Goal: Communication & Community: Participate in discussion

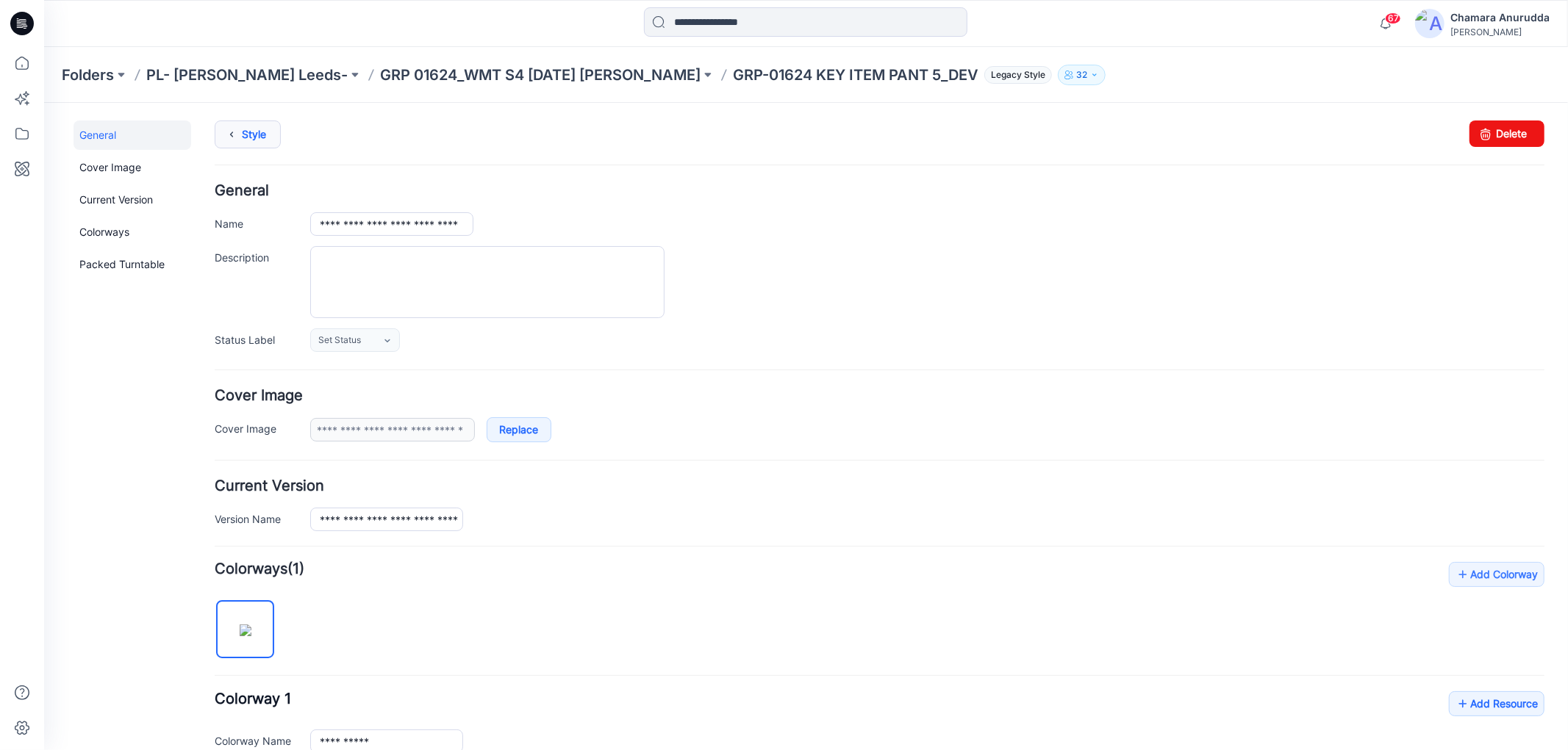
click at [245, 137] on link "Style" at bounding box center [247, 134] width 66 height 28
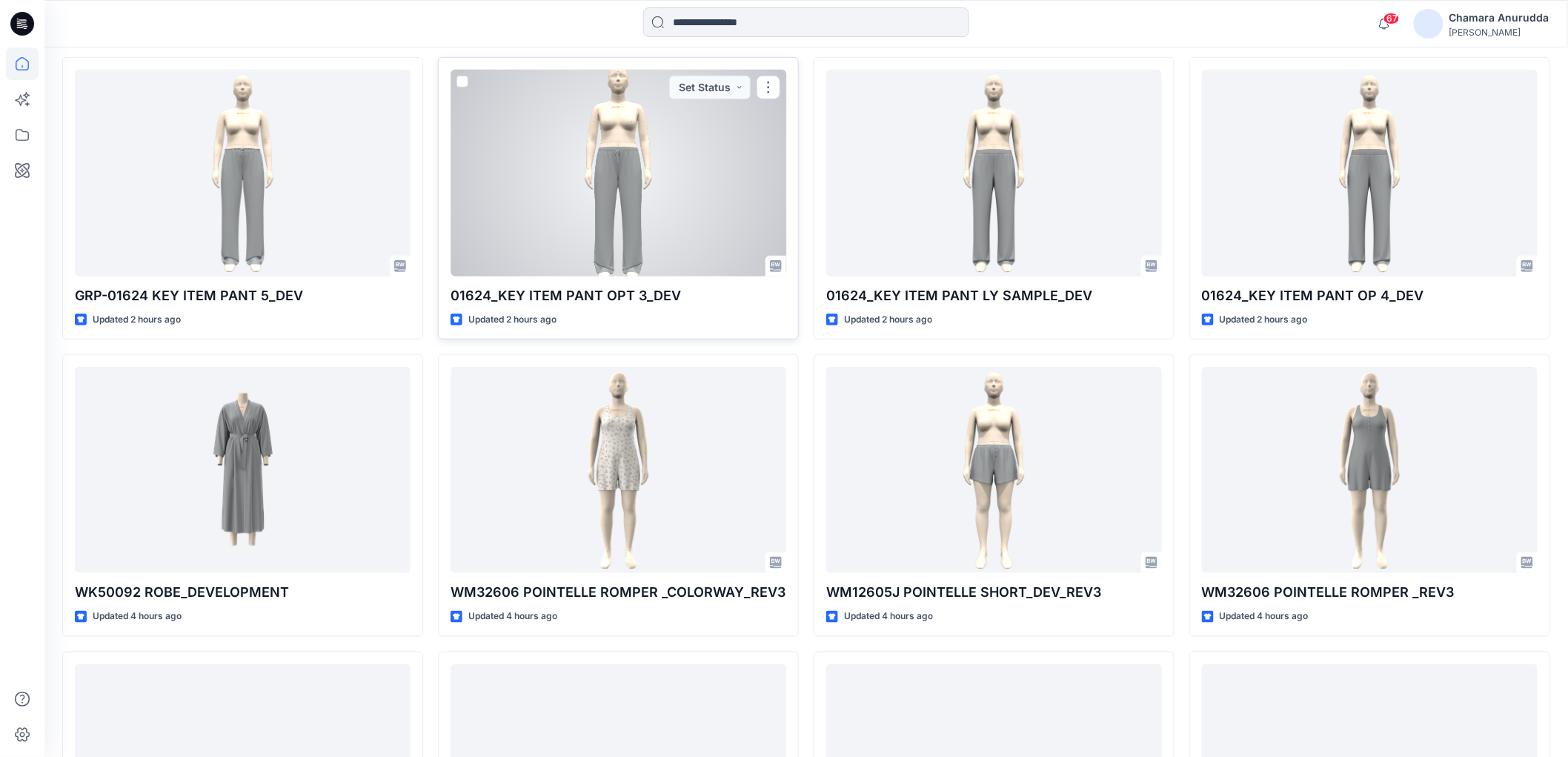
scroll to position [448, 0]
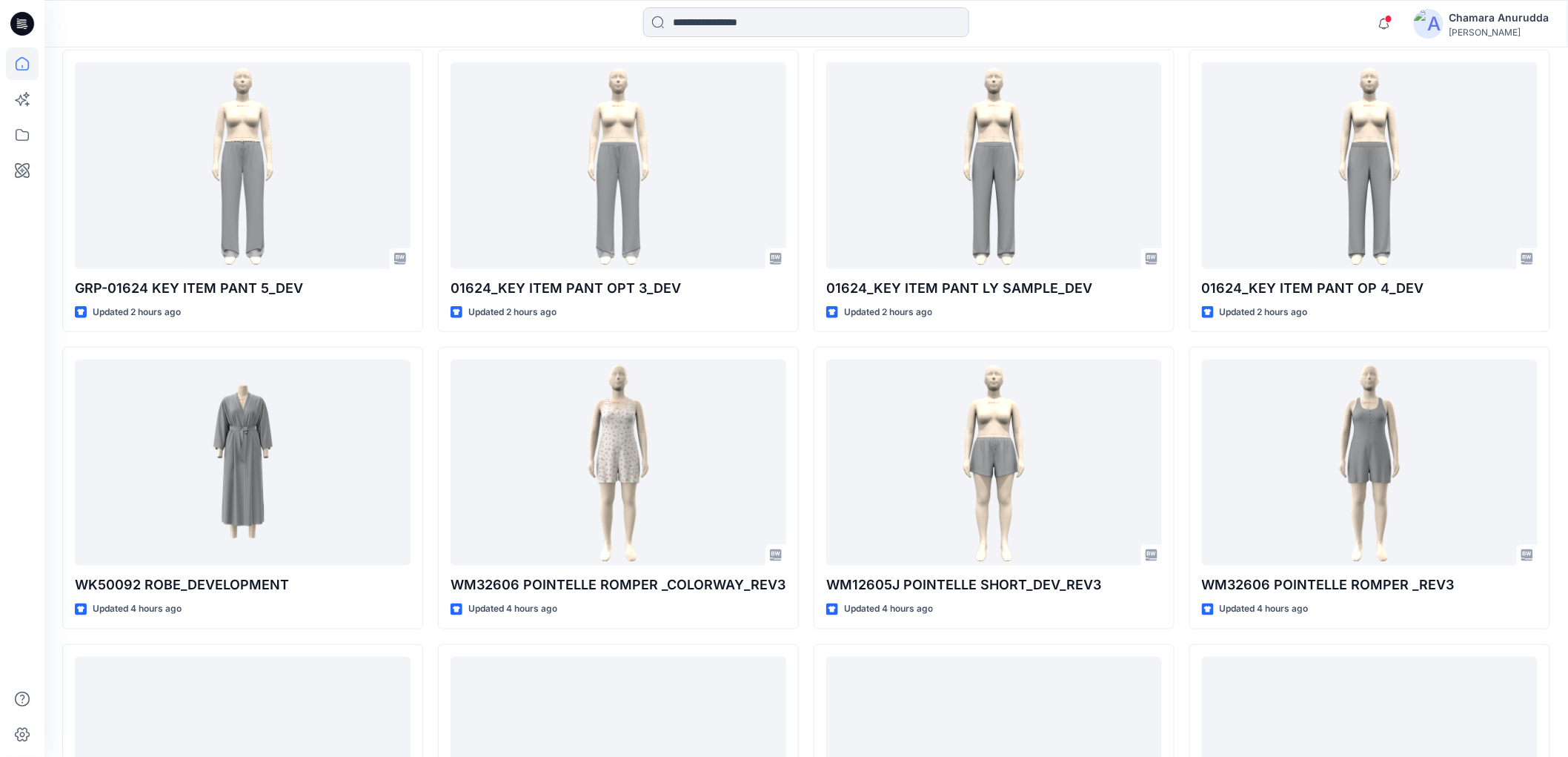
drag, startPoint x: 710, startPoint y: 3, endPoint x: 712, endPoint y: 13, distance: 10.2
click at [712, 3] on div "Notifications Your style GRP-01624 KEY ITEM PANT 5_DEV is ready 1 new Colorways…" at bounding box center [806, 23] width 1524 height 48
click at [712, 20] on input at bounding box center [806, 22] width 326 height 29
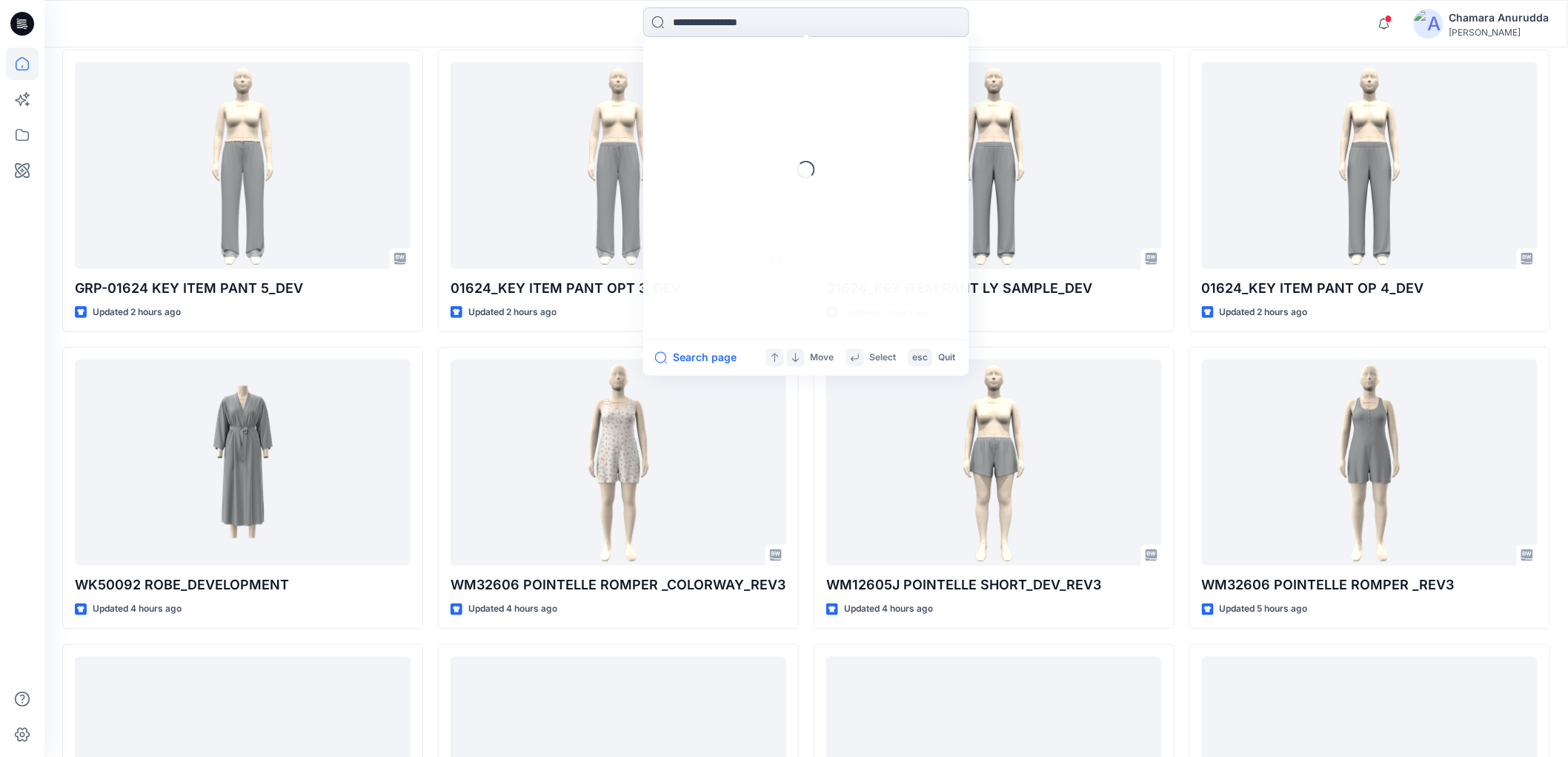
paste input "**********"
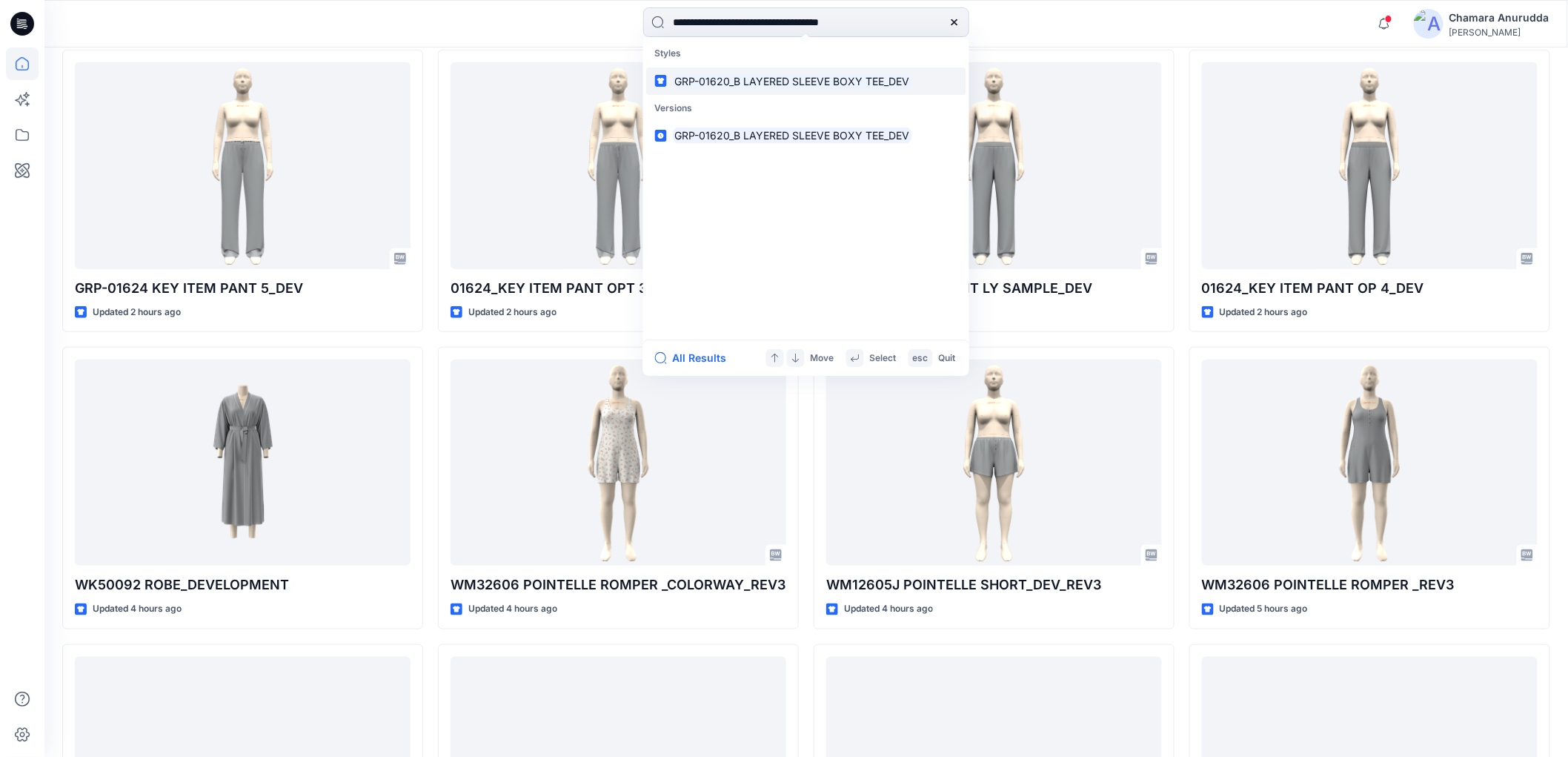
type input "**********"
click at [861, 71] on link "GRP-01620_B LAYERED SLEEVE BOXY TEE_DEV" at bounding box center [806, 80] width 320 height 28
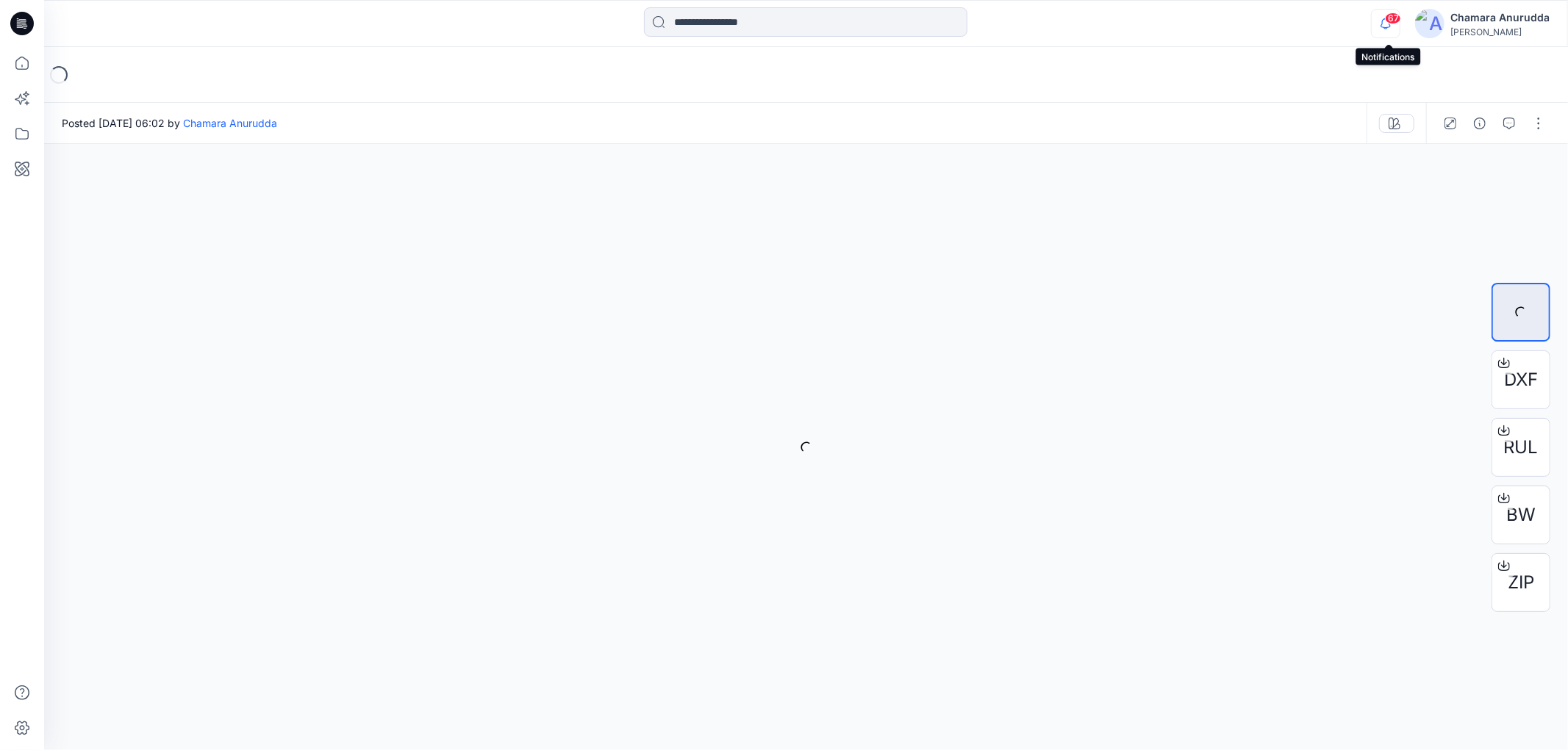
click at [1390, 25] on icon "button" at bounding box center [1385, 22] width 10 height 9
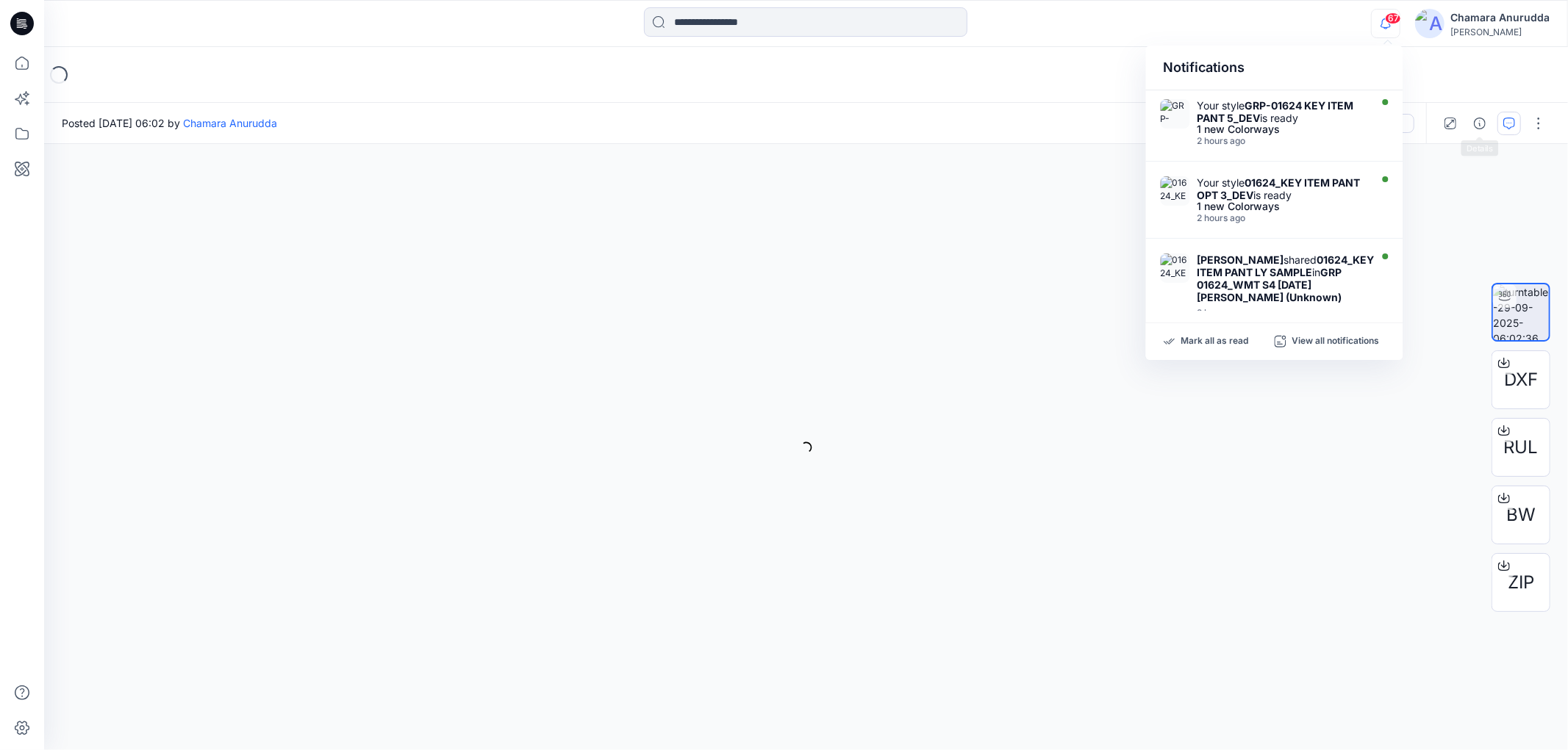
click at [1497, 123] on button "button" at bounding box center [1509, 123] width 23 height 23
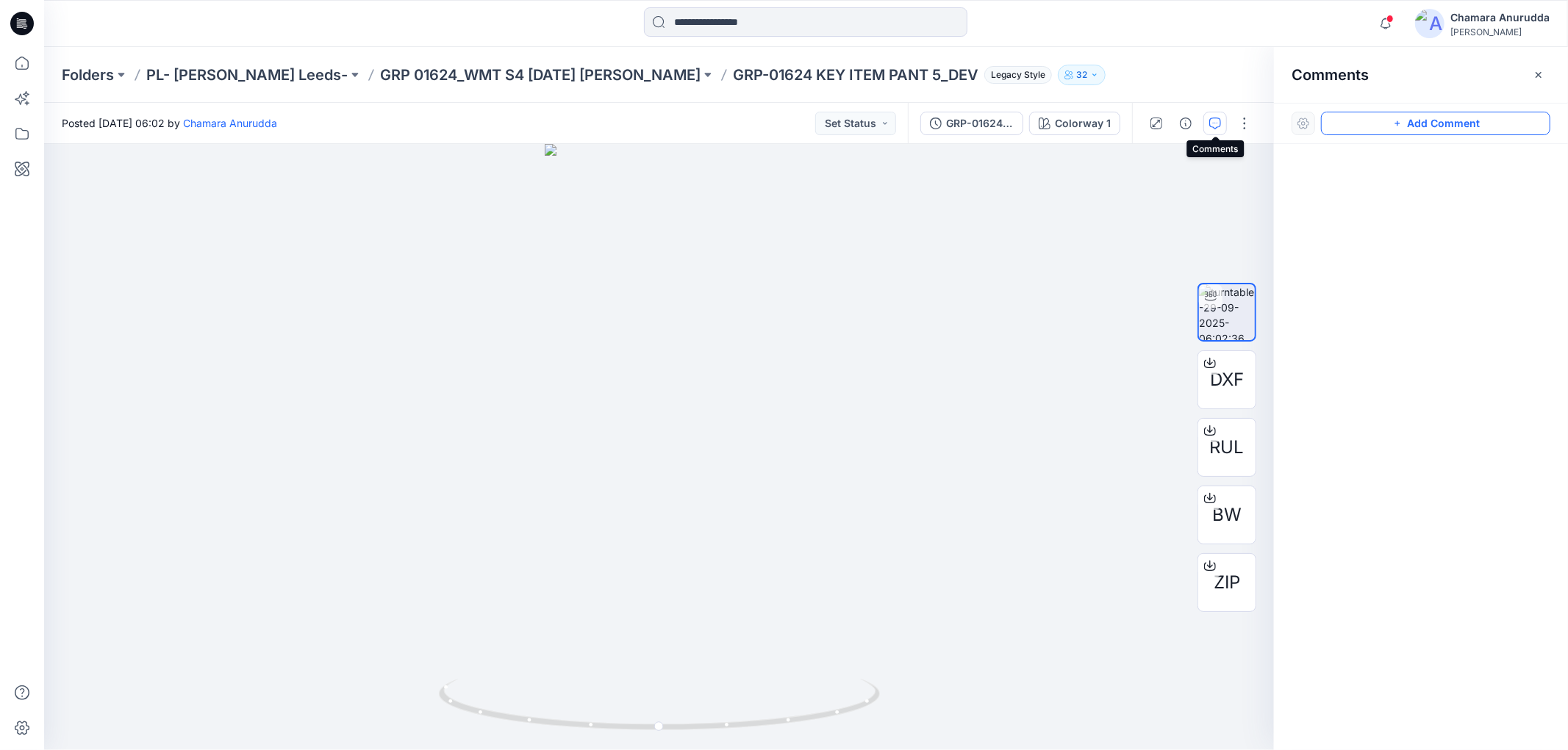
click at [1380, 123] on button "Add Comment" at bounding box center [1435, 123] width 229 height 23
click at [686, 423] on div "1" at bounding box center [659, 447] width 1230 height 606
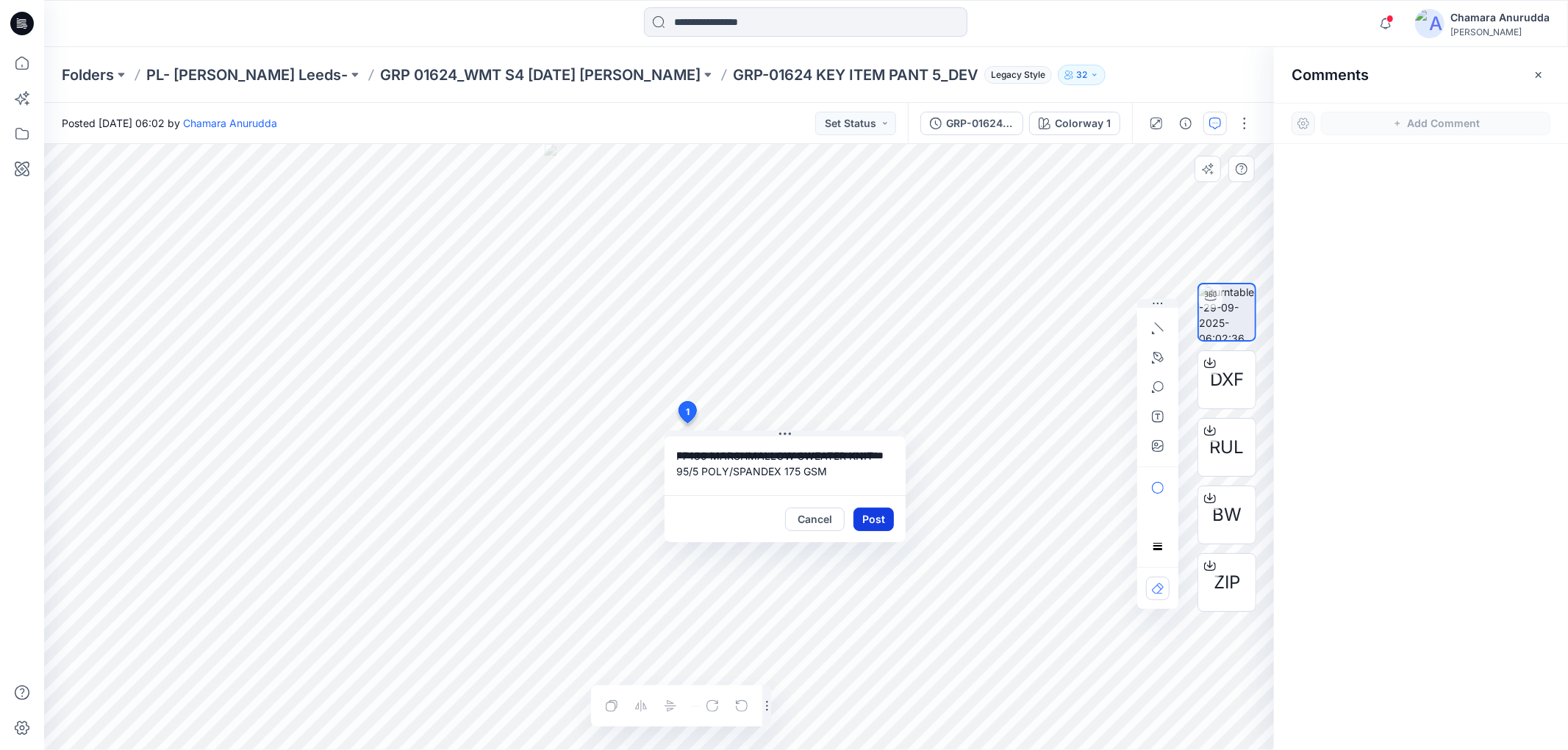
type textarea "**********"
click at [887, 524] on button "Post" at bounding box center [873, 519] width 41 height 23
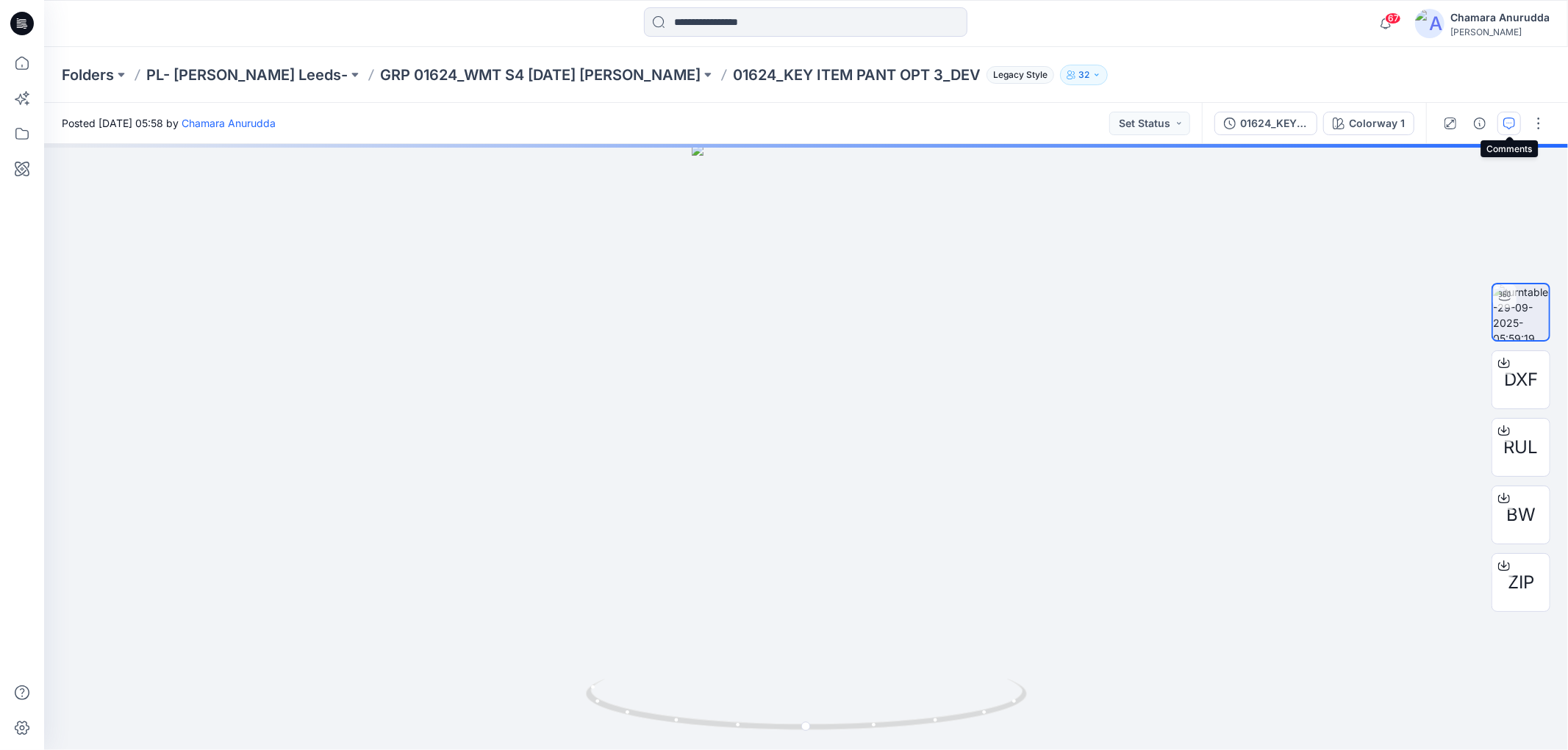
click at [1500, 120] on button "button" at bounding box center [1509, 123] width 23 height 23
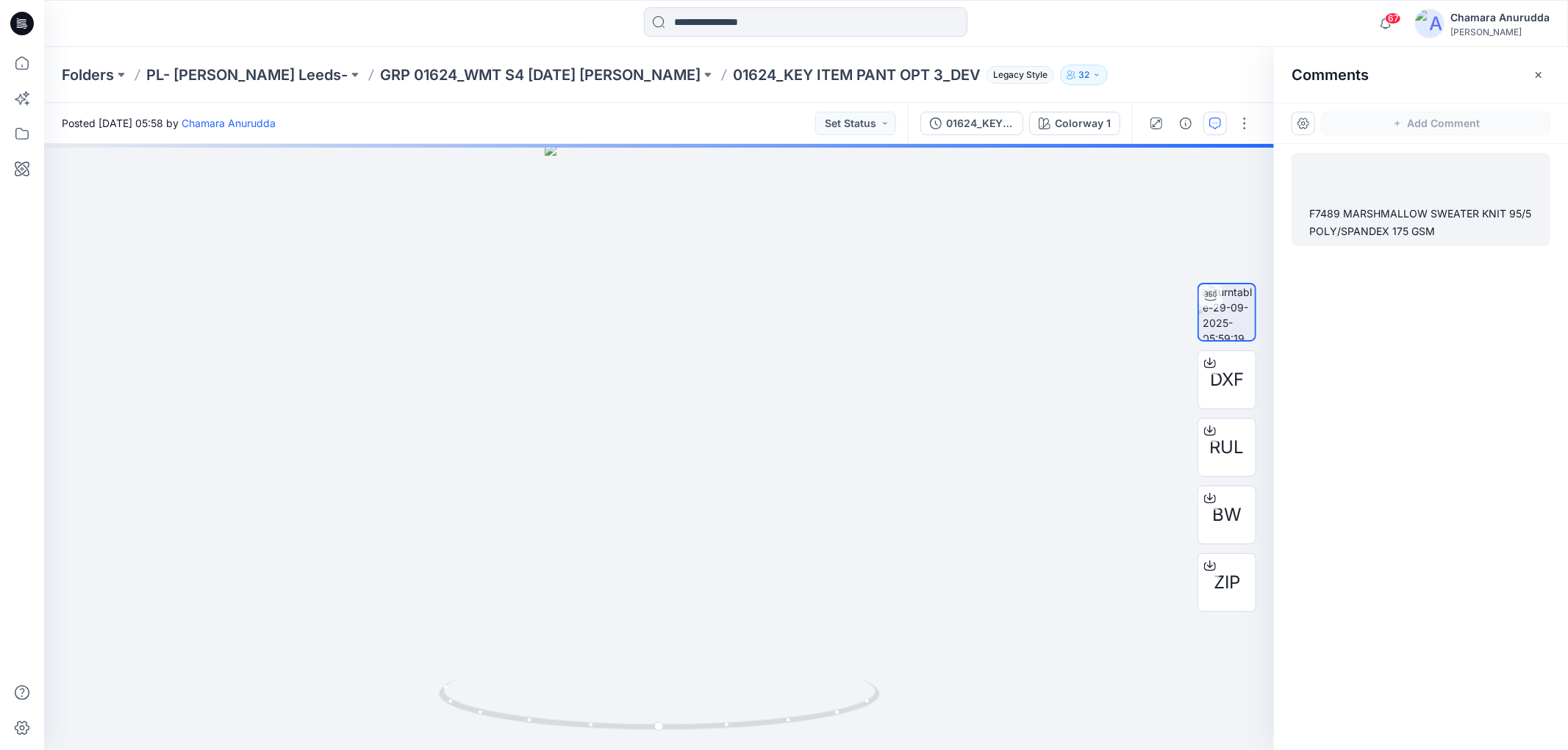
click at [1407, 222] on div "F7489 MARSHMALLOW SWEATER KNIT 95/5 POLY/SPANDEX 175 GSM" at bounding box center [1420, 223] width 224 height 35
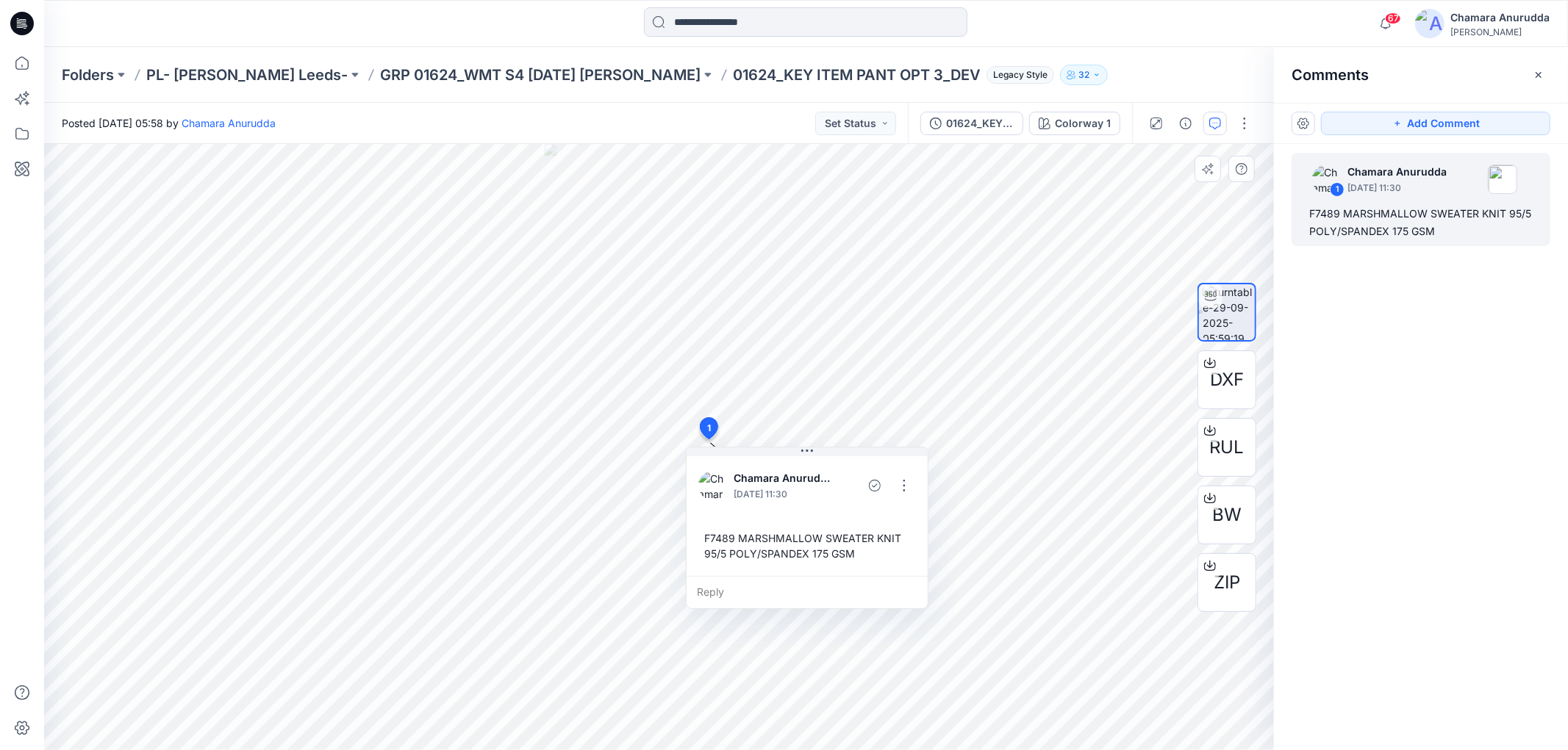
click at [709, 535] on div "F7489 MARSHMALLOW SWEATER KNIT 95/5 POLY/SPANDEX 175 GSM" at bounding box center [807, 545] width 218 height 42
drag, startPoint x: 709, startPoint y: 535, endPoint x: 872, endPoint y: 571, distance: 166.9
click at [872, 571] on div "Chamara Anurudda September 29, 2025 11:30 F7489 MARSHMALLOW SWEATER KNIT 95/5 P…" at bounding box center [807, 515] width 241 height 123
copy div "F7489 MARSHMALLOW SWEATER KNIT 95/5 POLY/SPANDEX 175 GSM Reply Layer 1"
